Goal: Transaction & Acquisition: Purchase product/service

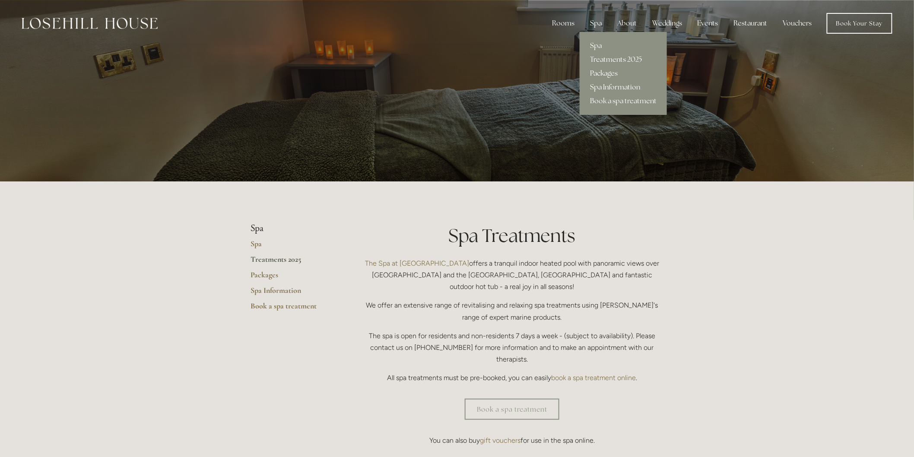
click at [606, 71] on link "Packages" at bounding box center [623, 74] width 87 height 14
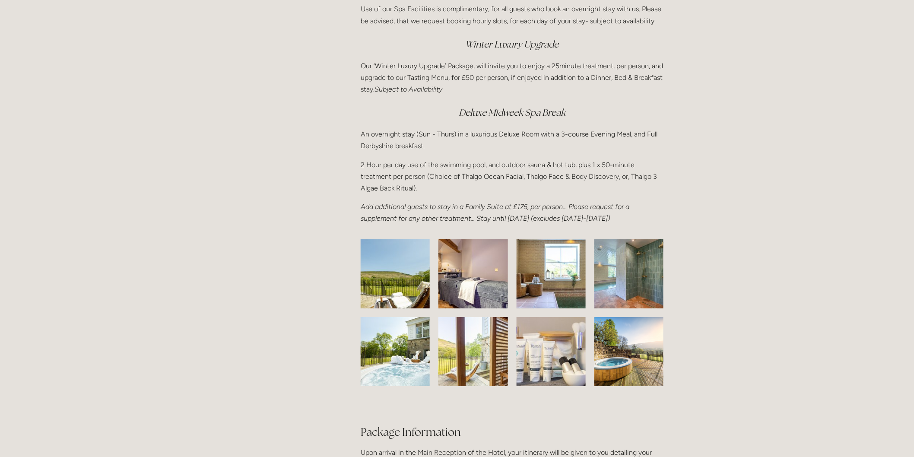
scroll to position [1151, 0]
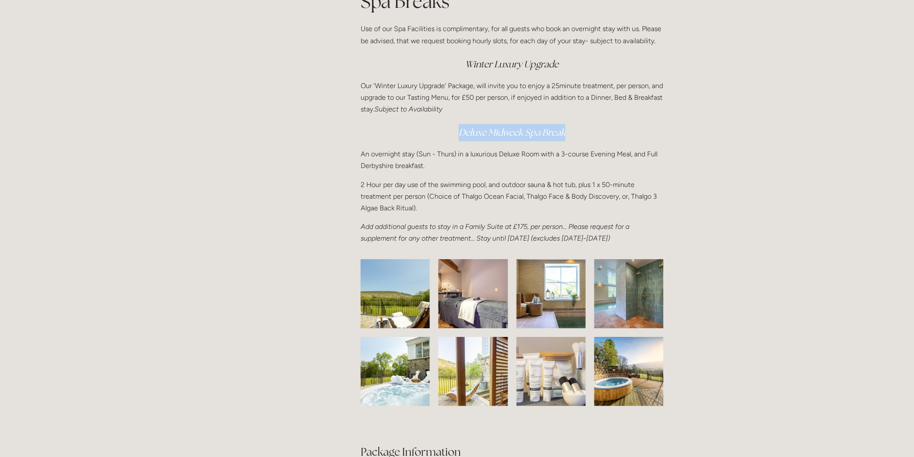
drag, startPoint x: 460, startPoint y: 130, endPoint x: 595, endPoint y: 127, distance: 134.8
click at [595, 127] on h3 "Deluxe Midweek Spa Break" at bounding box center [512, 132] width 303 height 17
click at [571, 133] on h3 "Deluxe Midweek Spa Break" at bounding box center [512, 132] width 303 height 17
drag, startPoint x: 459, startPoint y: 129, endPoint x: 563, endPoint y: 132, distance: 104.1
click at [563, 132] on em "Deluxe Midweek Spa Break" at bounding box center [512, 133] width 107 height 12
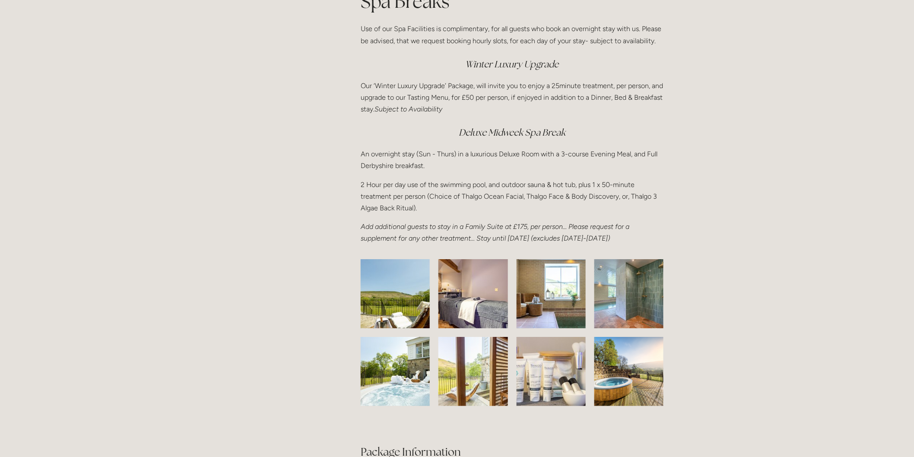
click at [576, 131] on h3 "Deluxe Midweek Spa Break" at bounding box center [512, 132] width 303 height 17
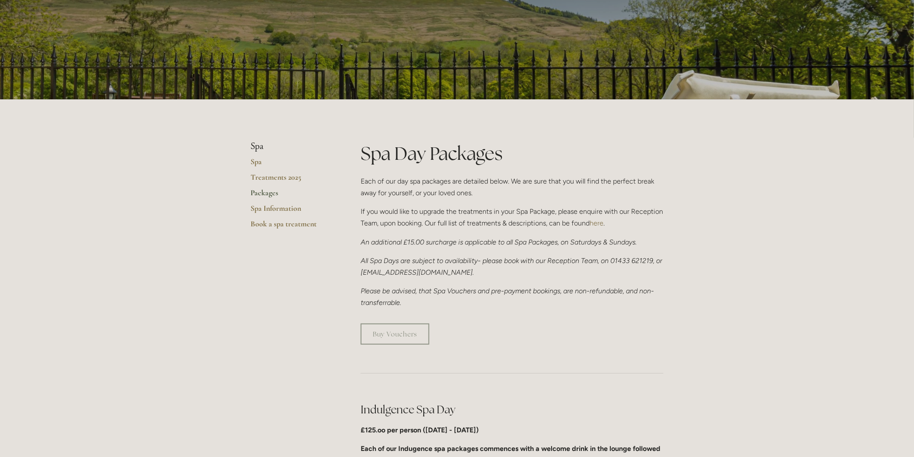
scroll to position [0, 0]
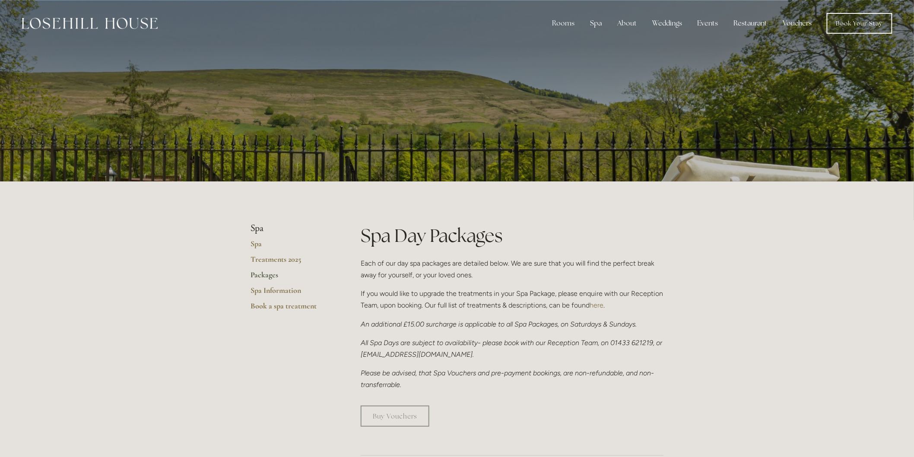
click at [804, 20] on link "Vouchers" at bounding box center [797, 23] width 43 height 17
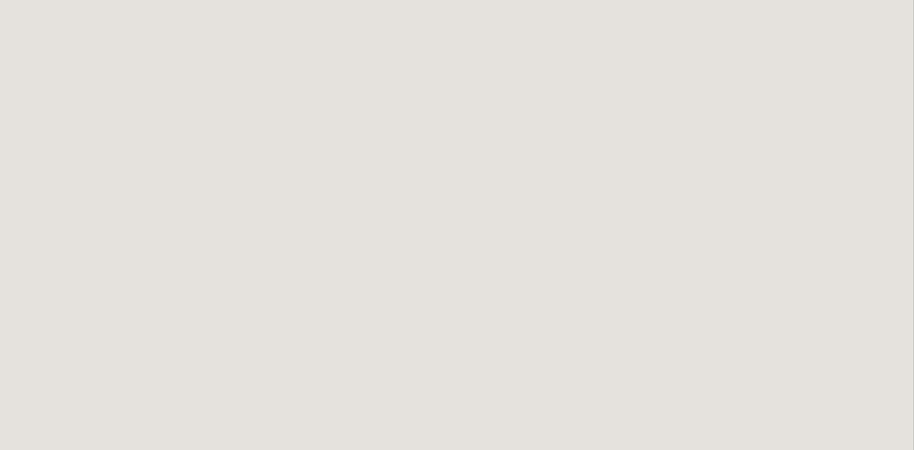
scroll to position [710, 0]
